Goal: Information Seeking & Learning: Learn about a topic

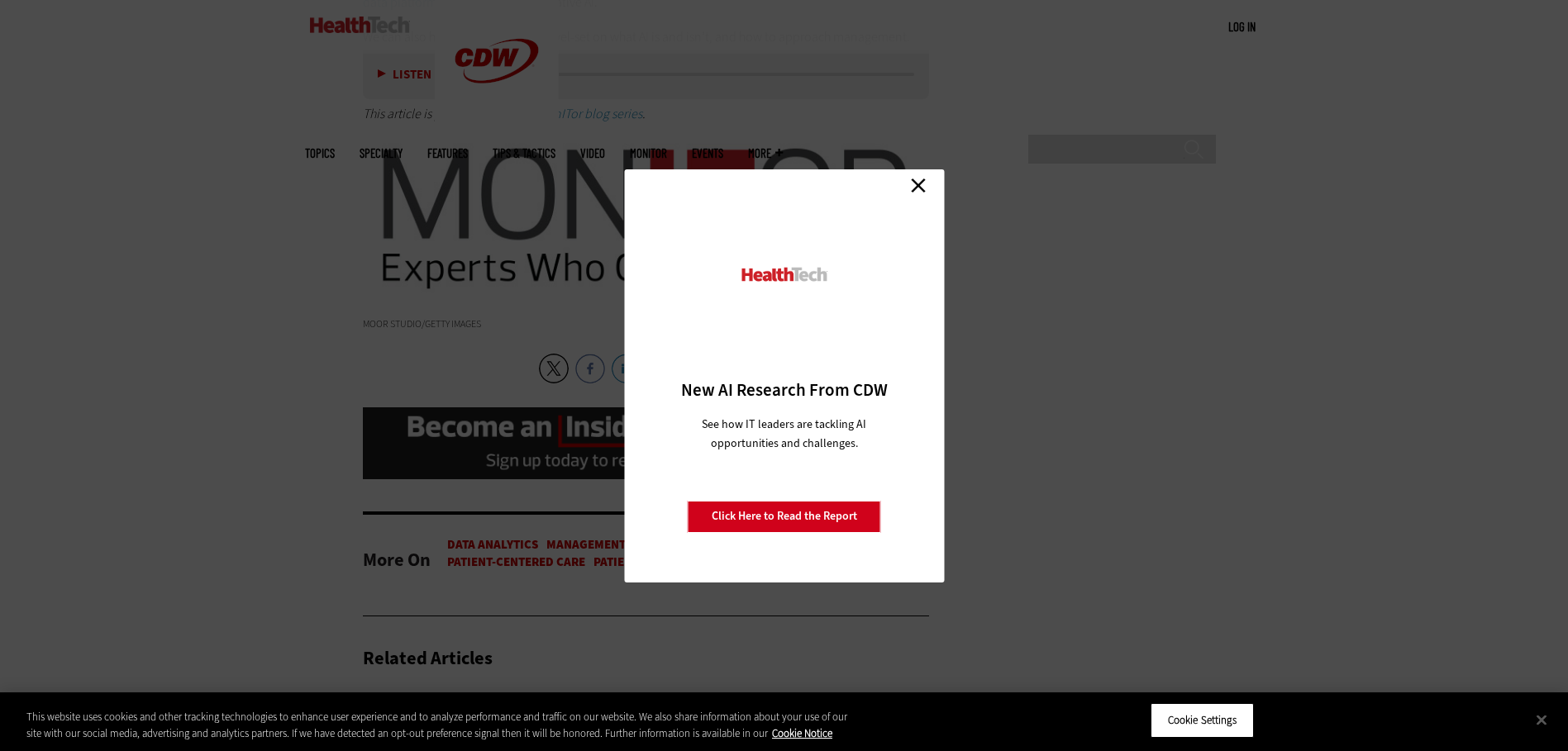
scroll to position [3472, 0]
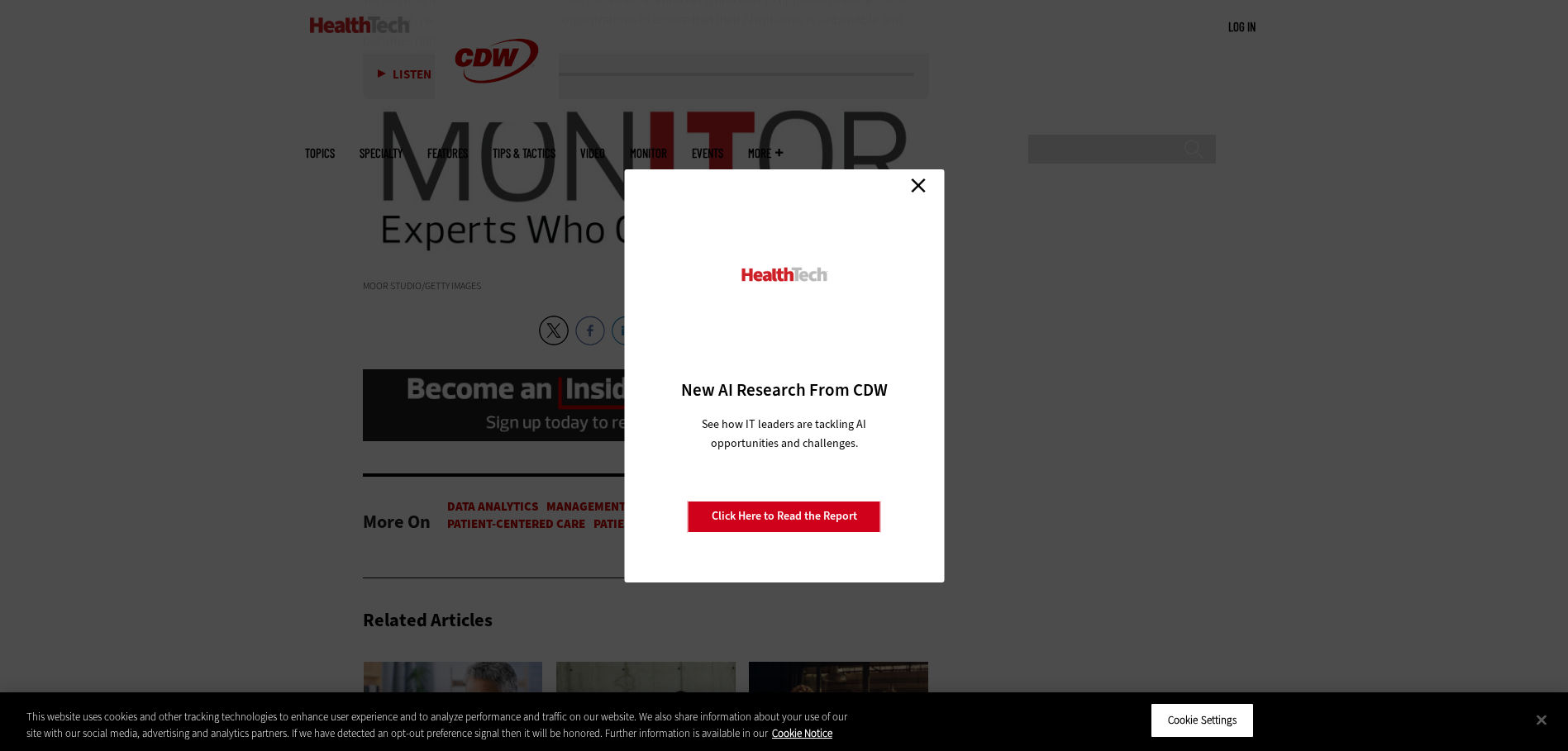
click at [918, 191] on link "Close" at bounding box center [918, 186] width 25 height 25
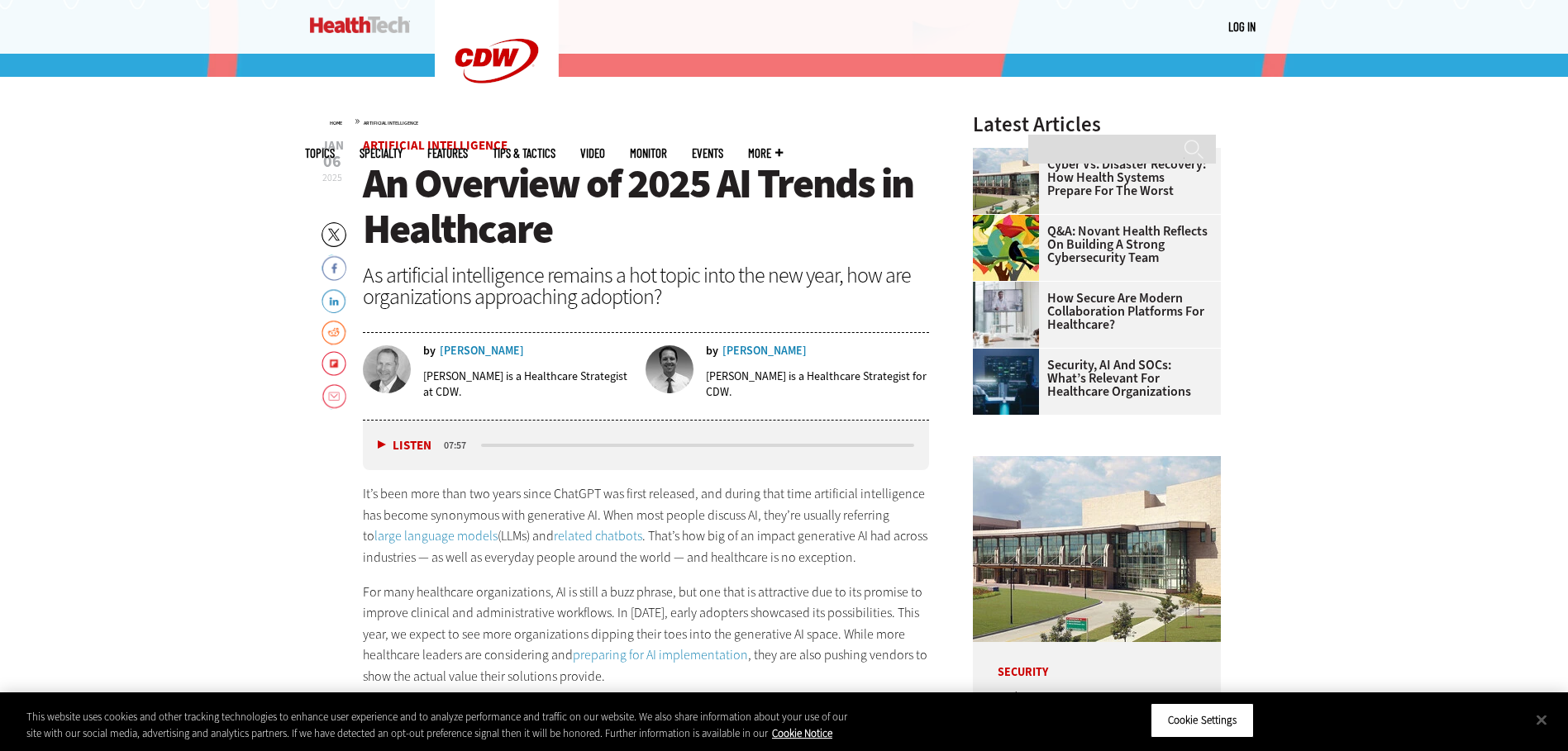
scroll to position [579, 0]
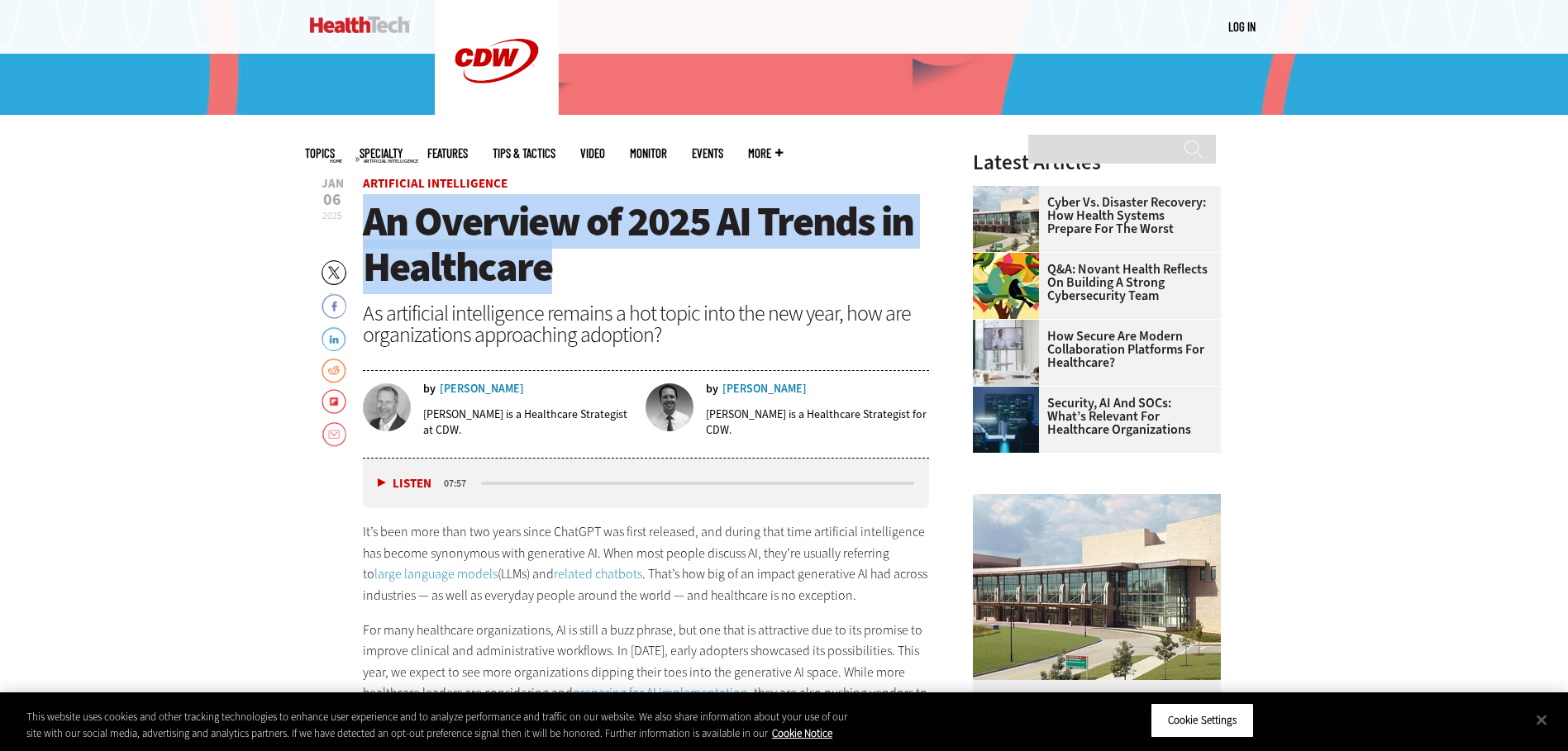
drag, startPoint x: 370, startPoint y: 217, endPoint x: 566, endPoint y: 277, distance: 205.0
click at [566, 277] on h1 "An Overview of 2025 AI Trends in Healthcare" at bounding box center [646, 245] width 567 height 91
copy span "An Overview of 2025 AI Trends in Healthcare"
click at [564, 277] on h1 "An Overview of 2025 AI Trends in Healthcare" at bounding box center [646, 245] width 567 height 91
drag, startPoint x: 557, startPoint y: 275, endPoint x: 358, endPoint y: 183, distance: 219.2
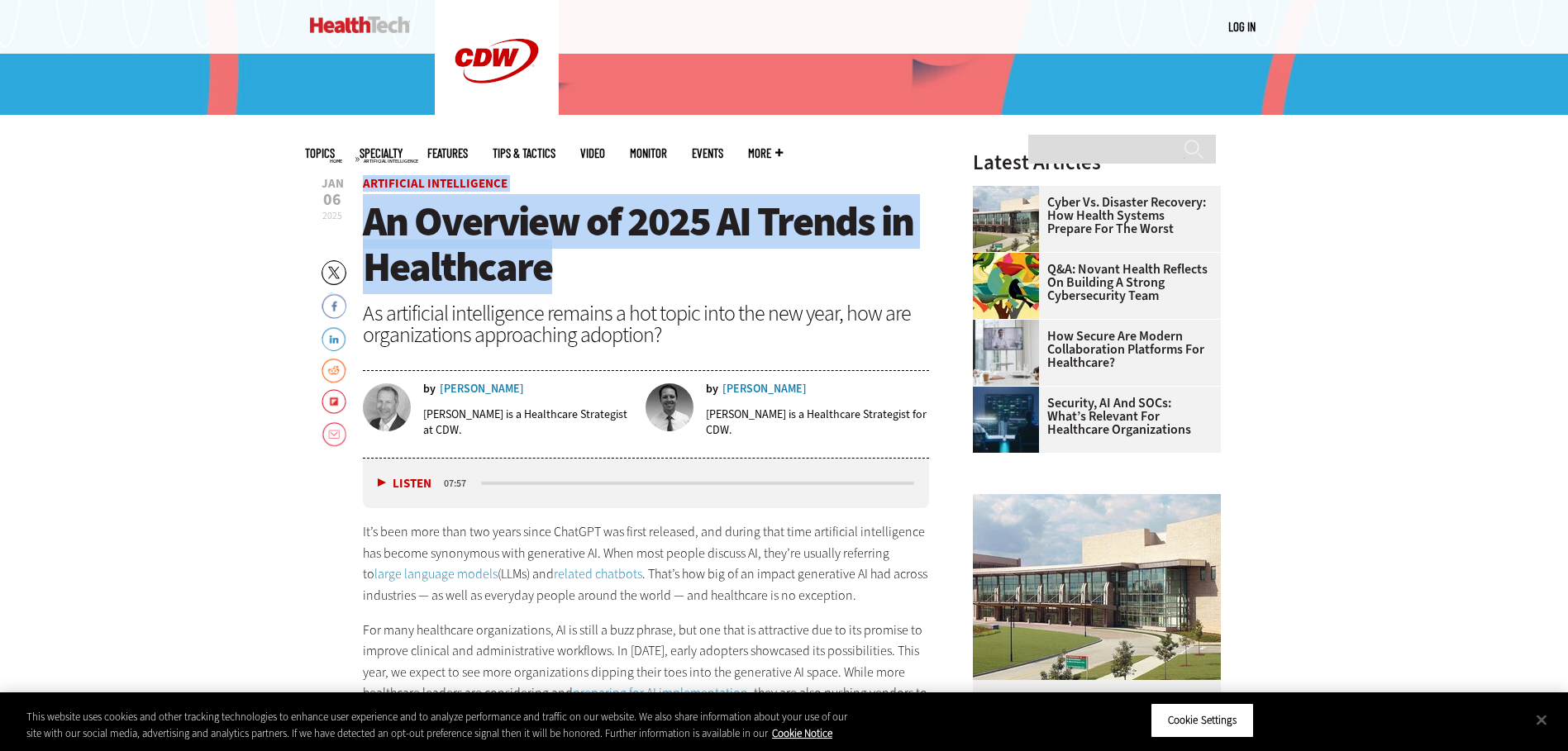
copy header "Artificial Intelligence An Overview of 2025 AI Trends in Healthcare"
